Goal: Transaction & Acquisition: Purchase product/service

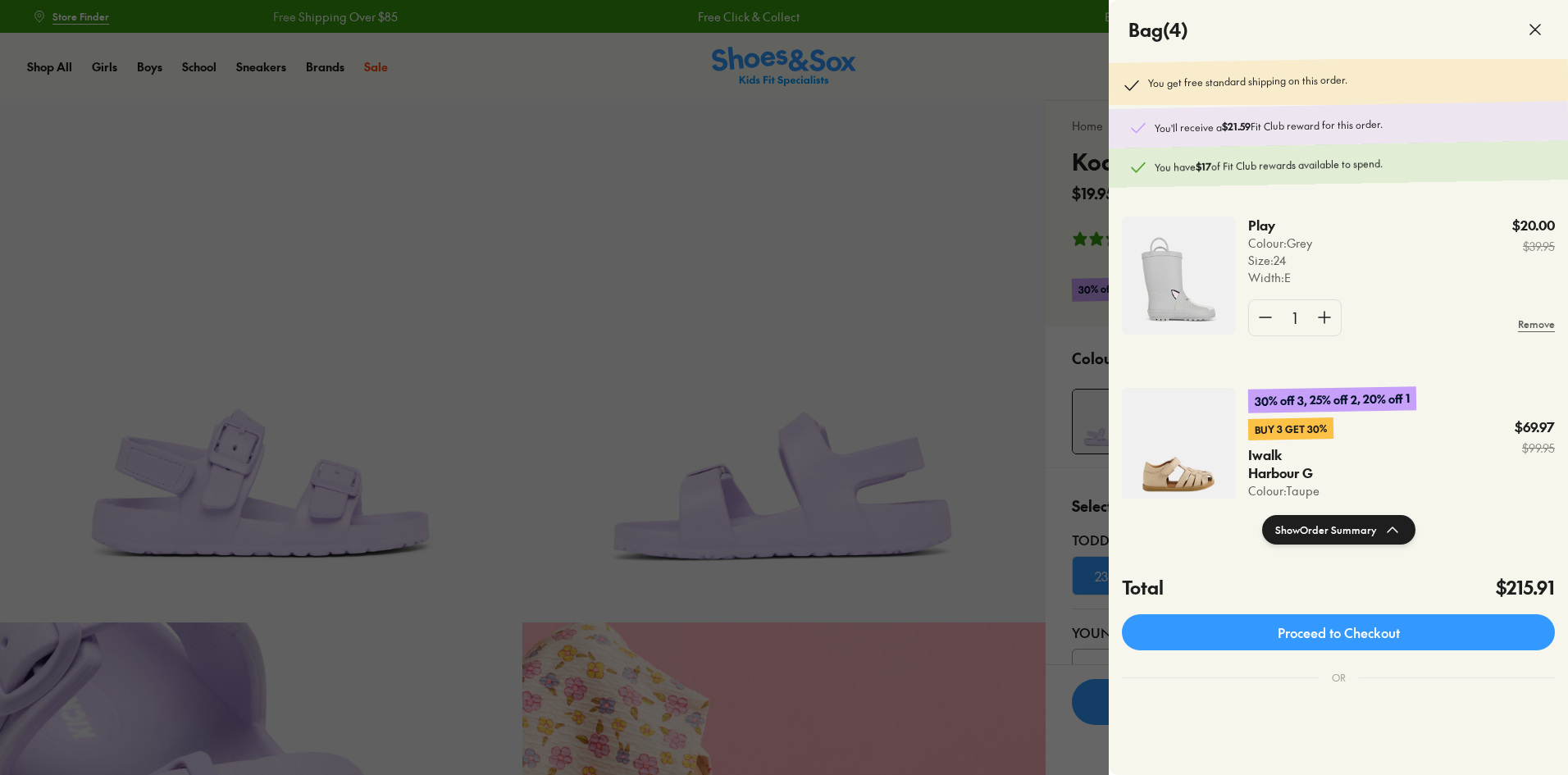
select select "*"
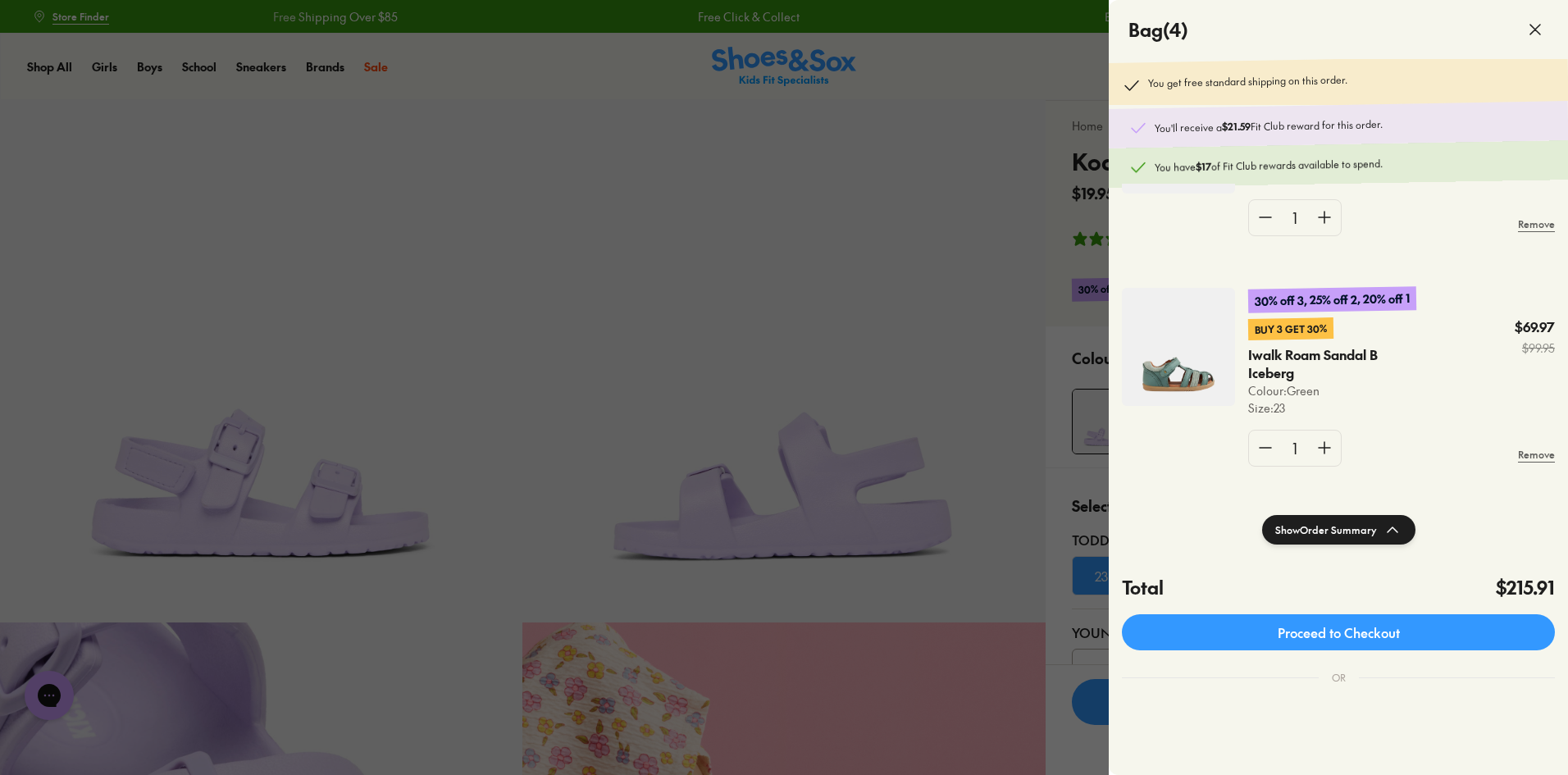
click at [604, 144] on div at bounding box center [784, 387] width 1568 height 775
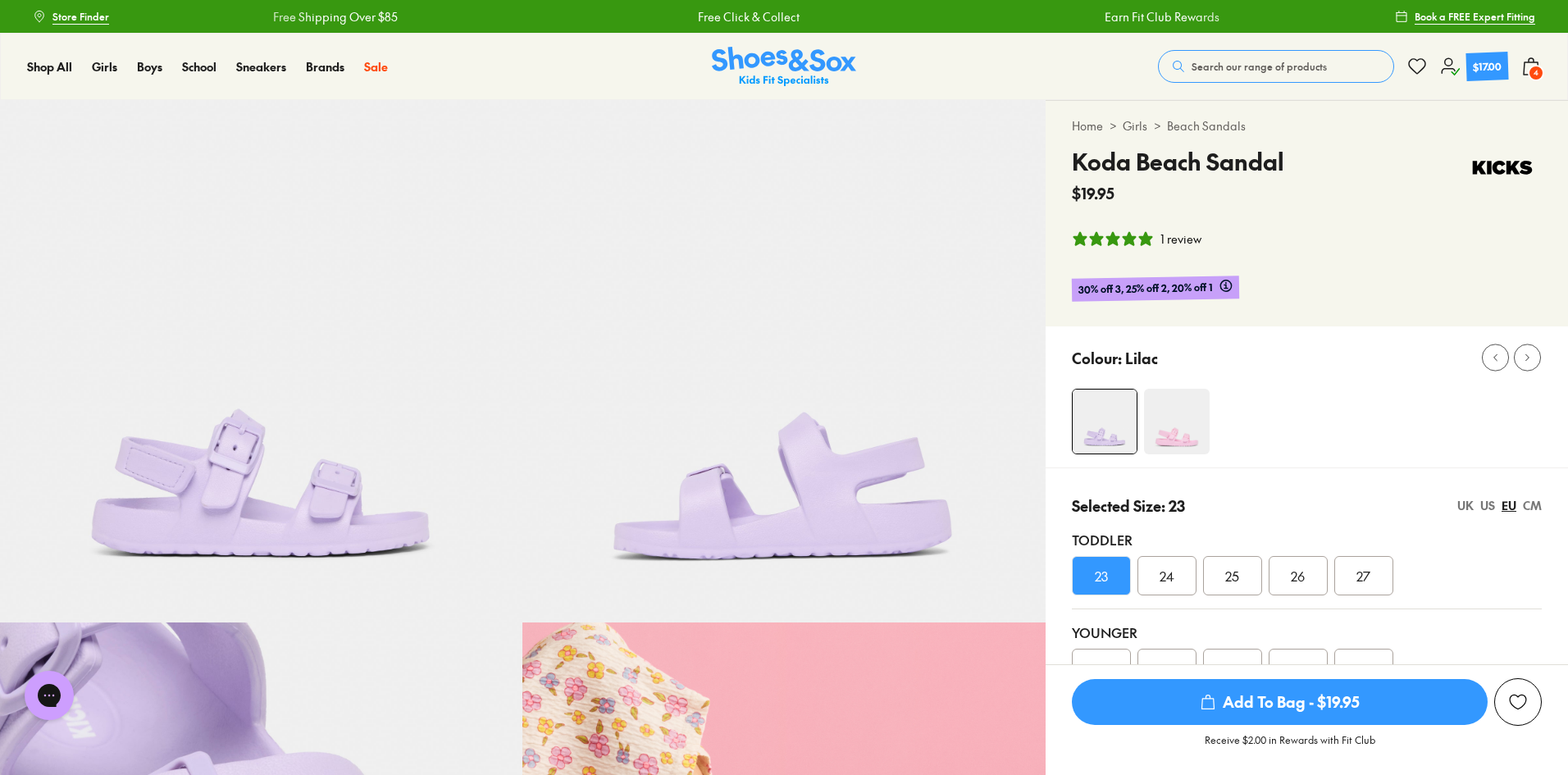
click at [768, 52] on img at bounding box center [783, 67] width 144 height 40
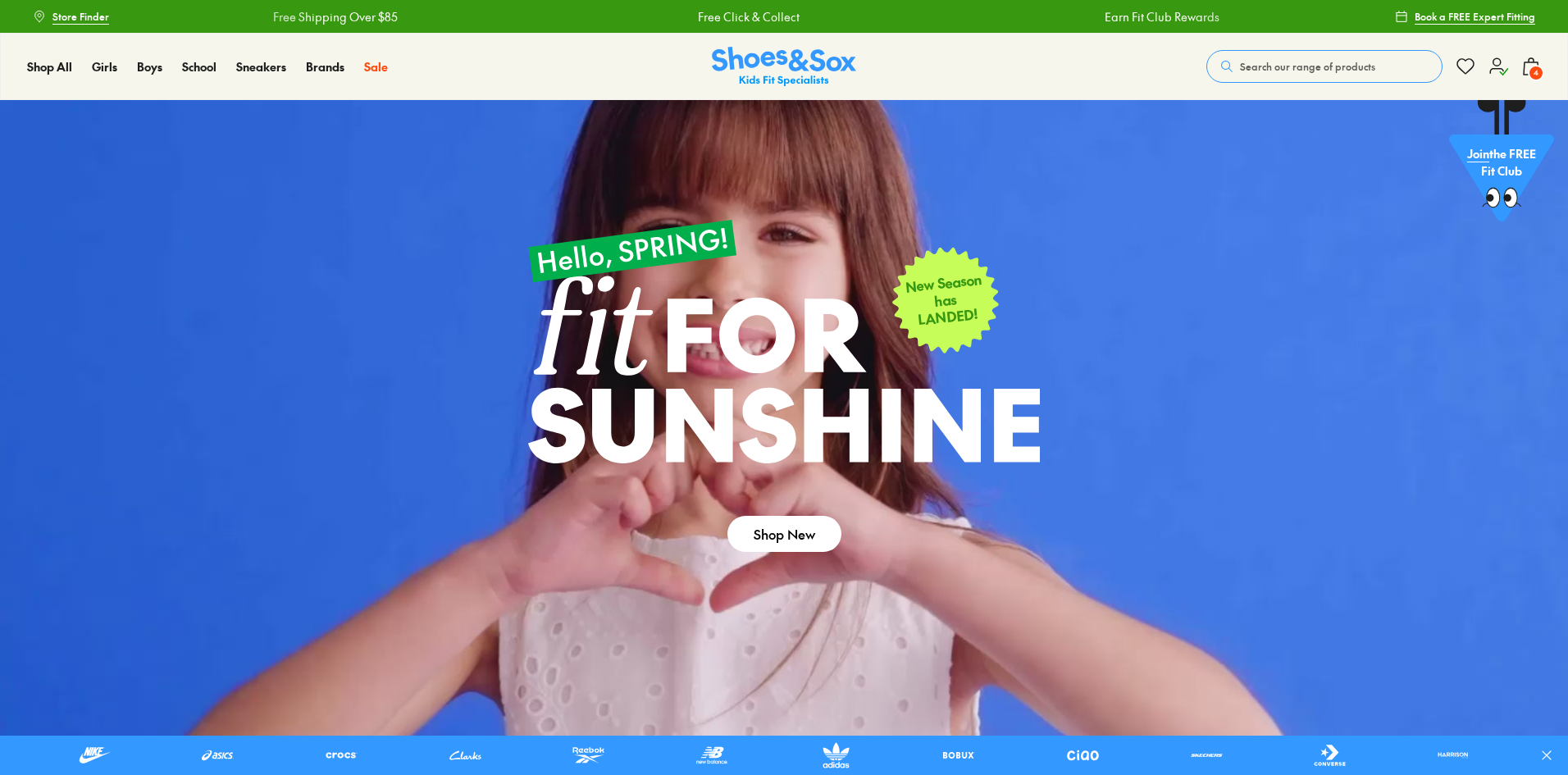
click at [1541, 63] on div "Shop All Shop All Shop All 20% Off School New Arrivals Online Only Best Sellers…" at bounding box center [784, 66] width 1568 height 67
click at [1536, 69] on span "4" at bounding box center [1536, 72] width 16 height 16
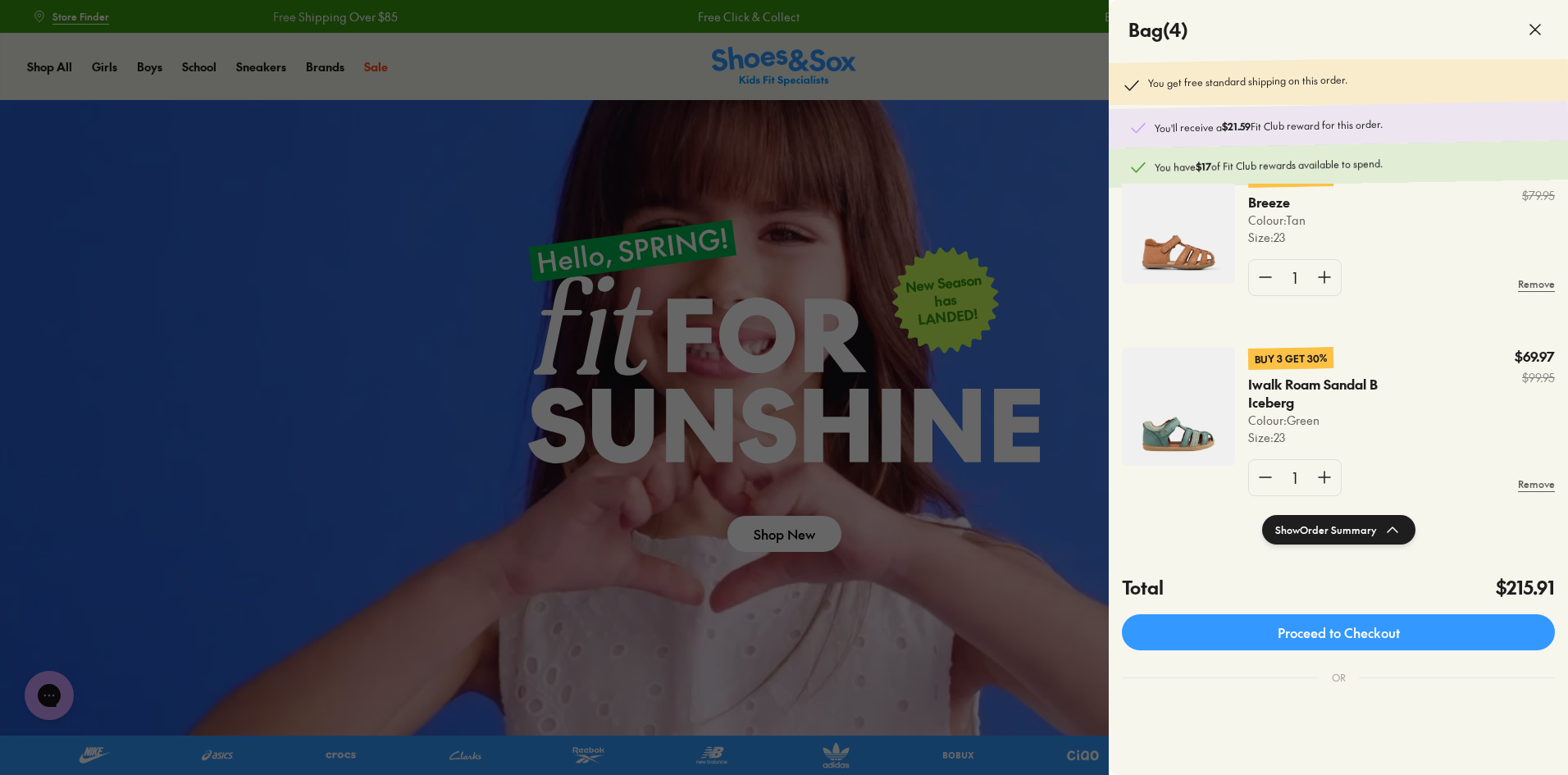
scroll to position [458, 0]
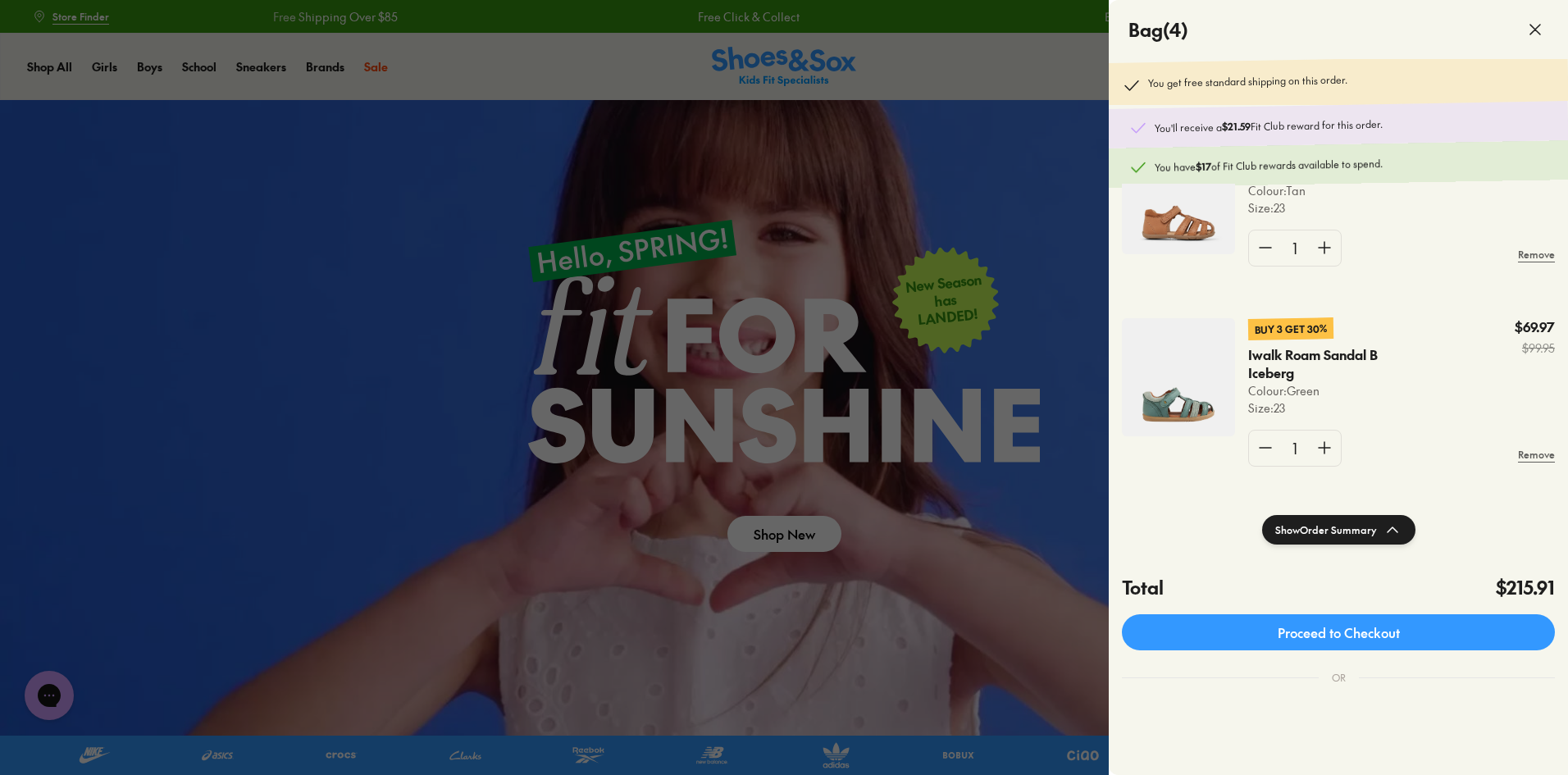
click at [479, 89] on div at bounding box center [784, 387] width 1568 height 775
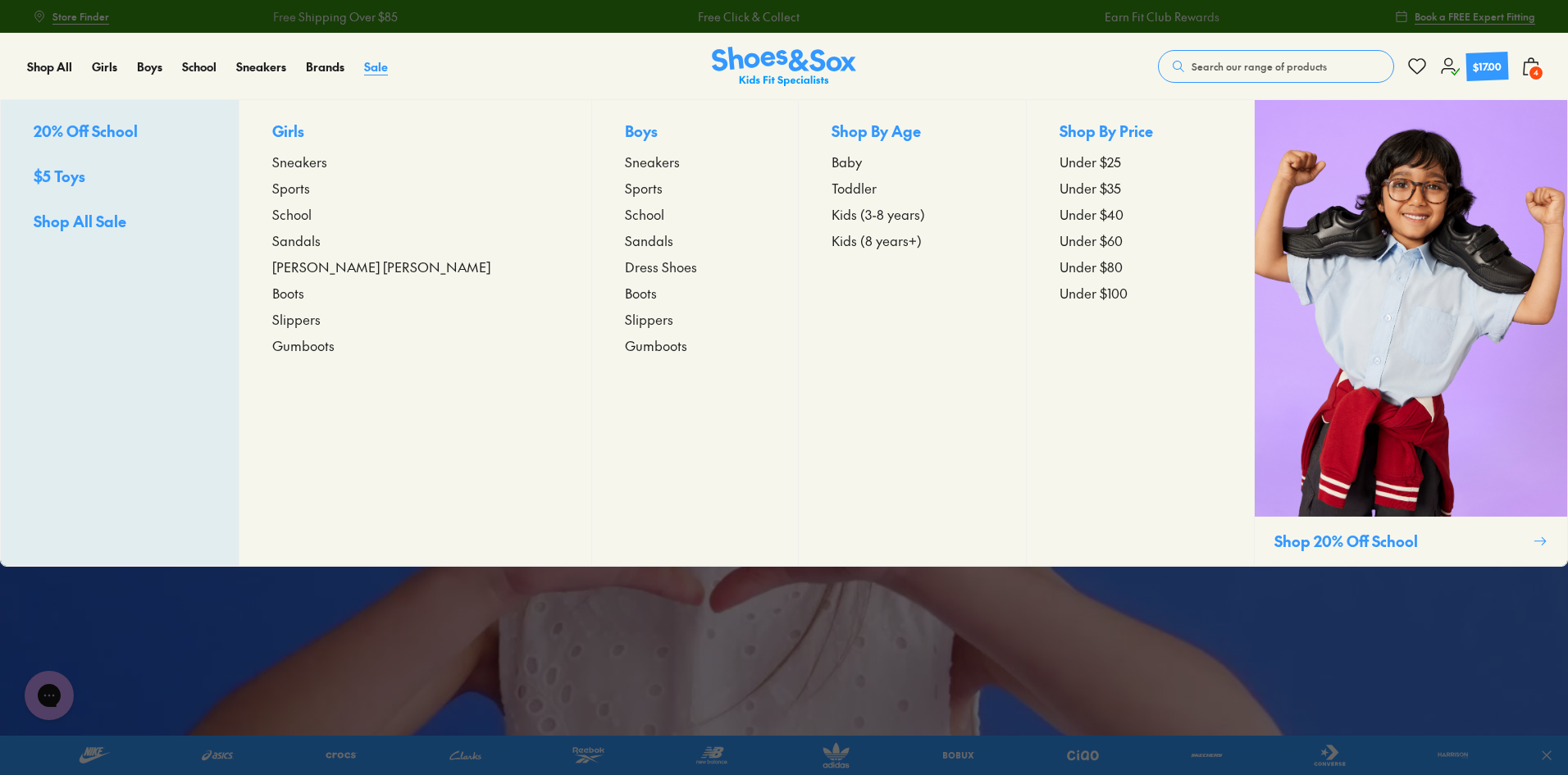
click at [364, 71] on span "Sale" at bounding box center [376, 66] width 24 height 16
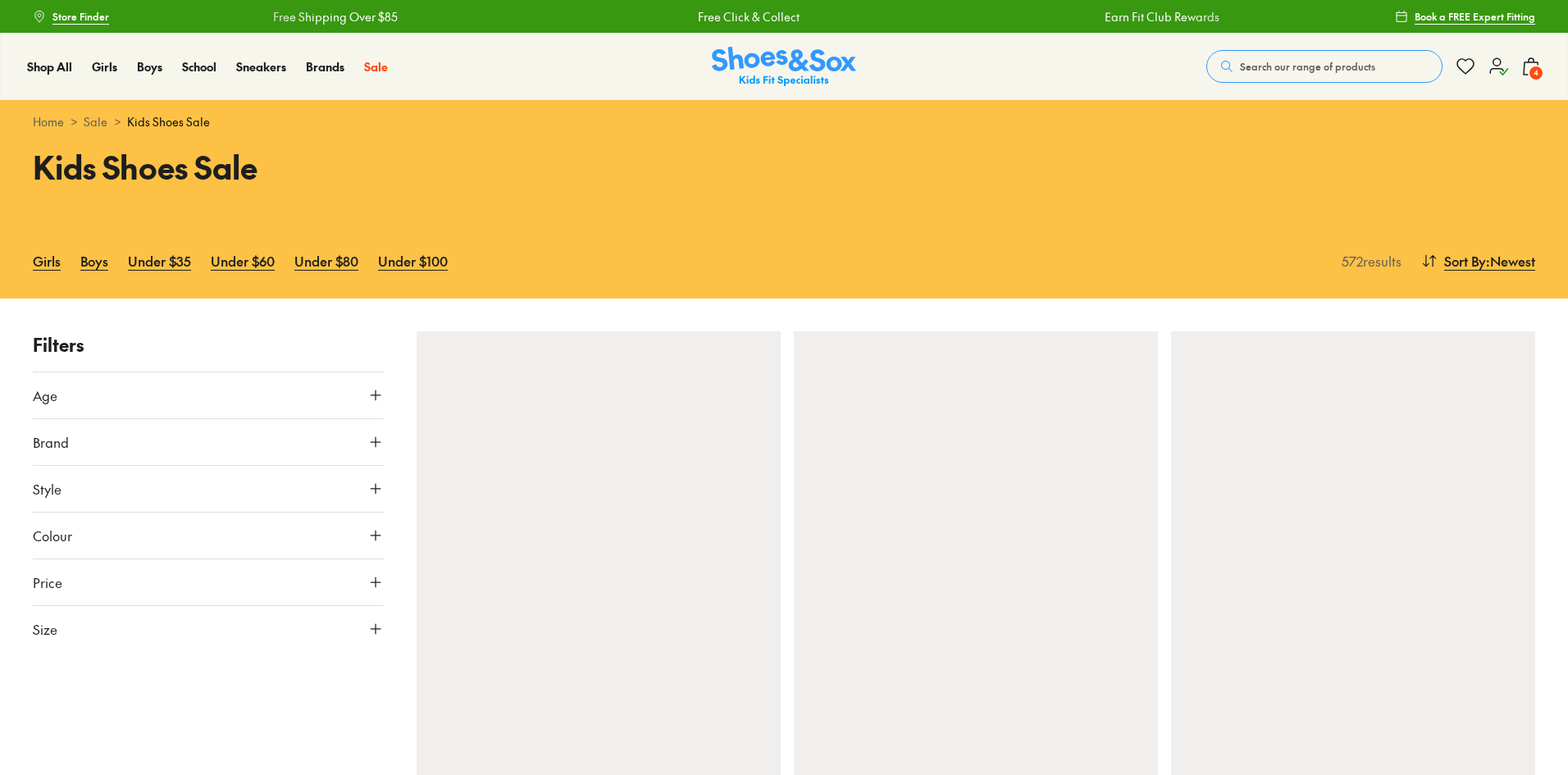
click at [1528, 61] on icon at bounding box center [1530, 66] width 20 height 20
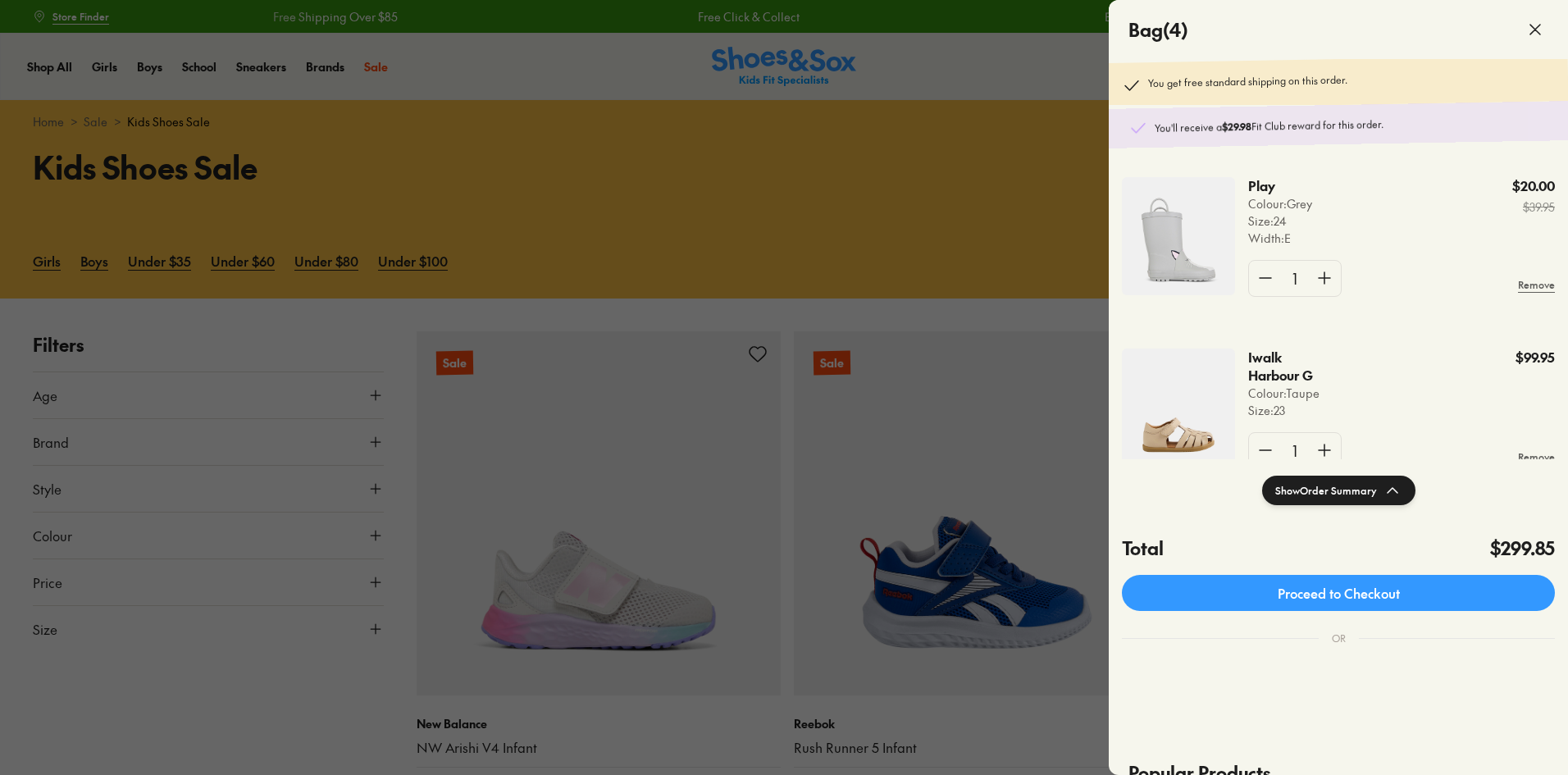
click at [1178, 396] on img at bounding box center [1178, 408] width 113 height 118
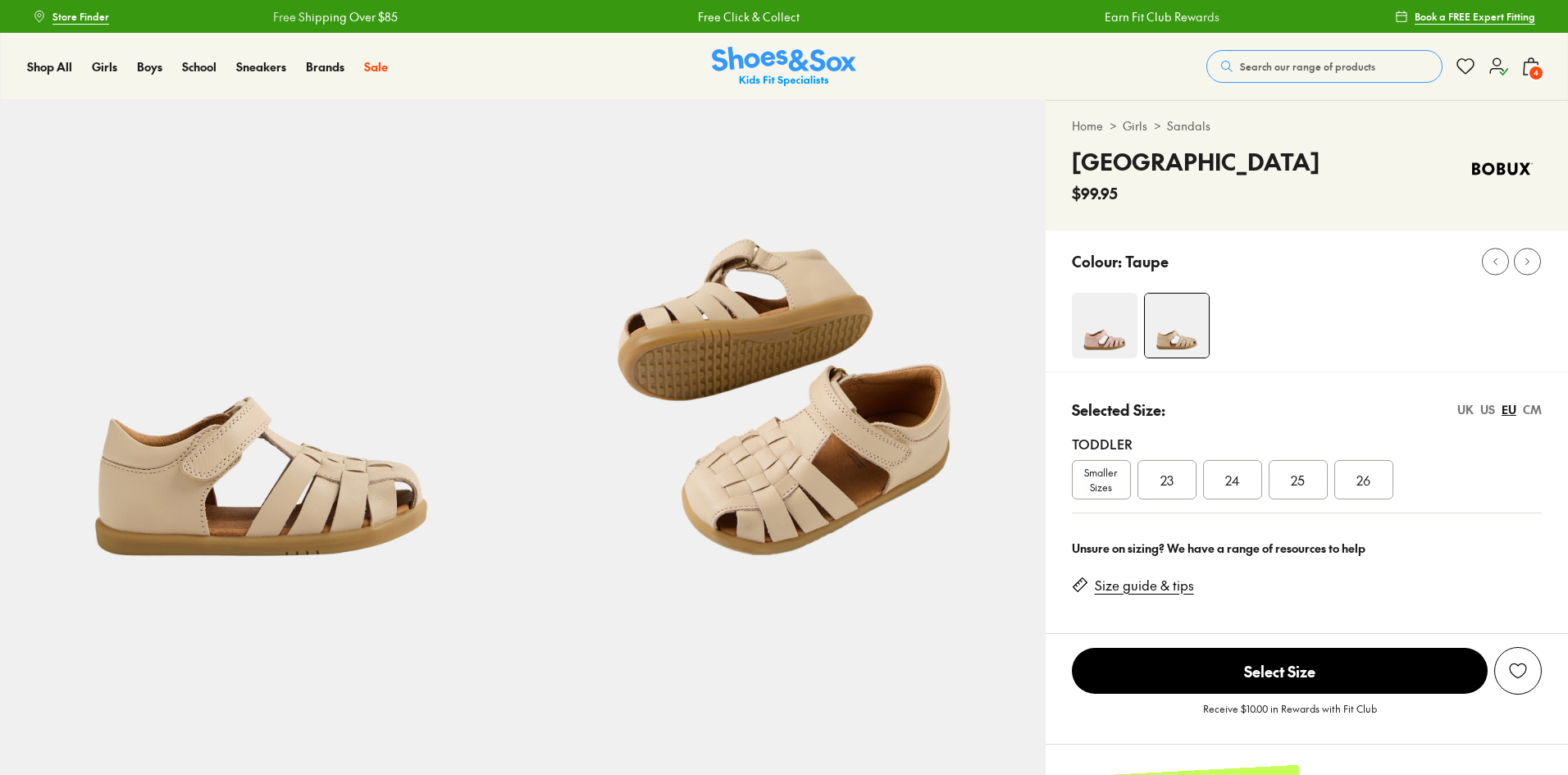
select select "*"
click at [1536, 65] on span "4" at bounding box center [1536, 72] width 16 height 16
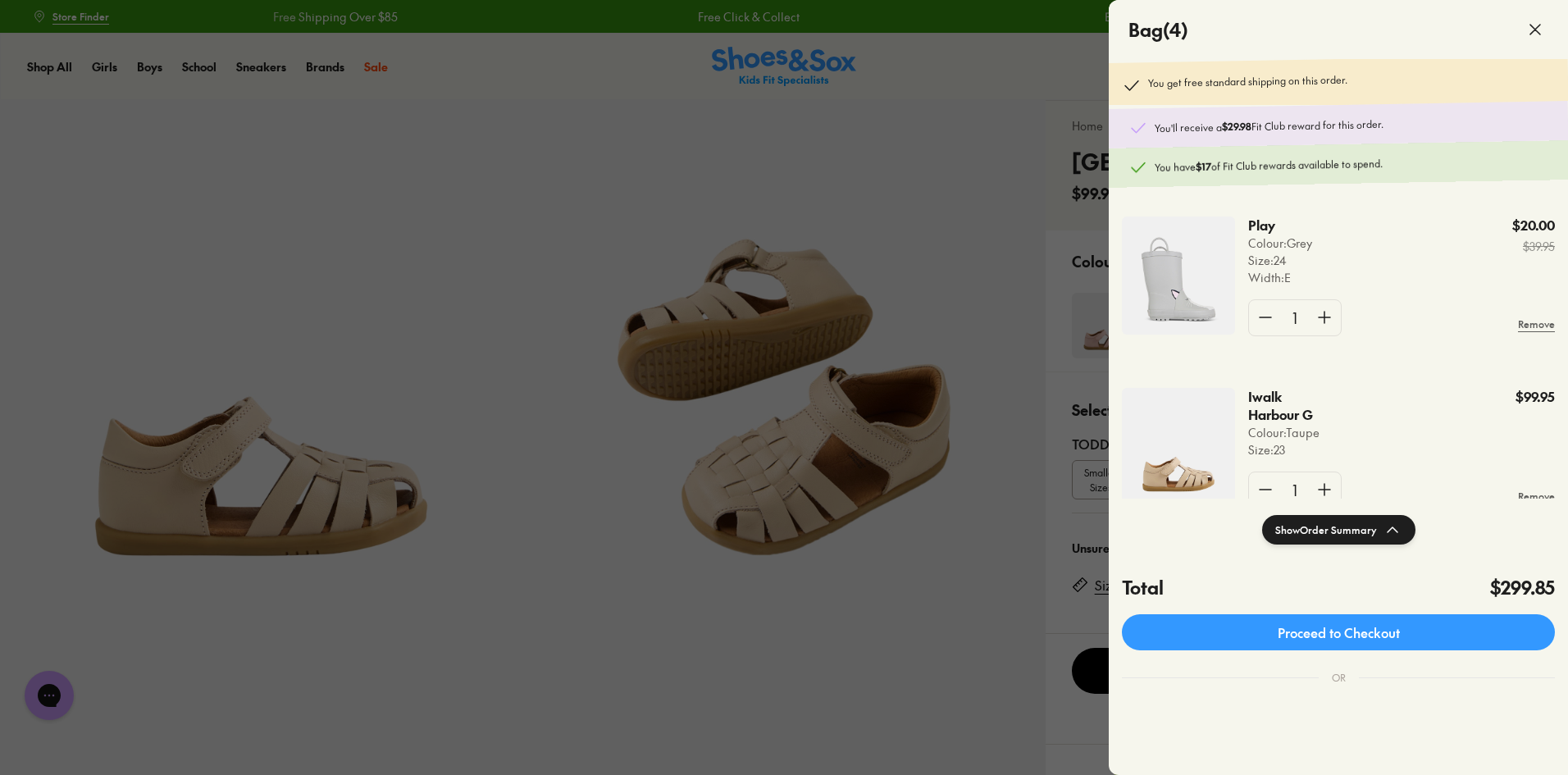
click at [1535, 25] on icon at bounding box center [1535, 29] width 20 height 20
